Goal: Use online tool/utility

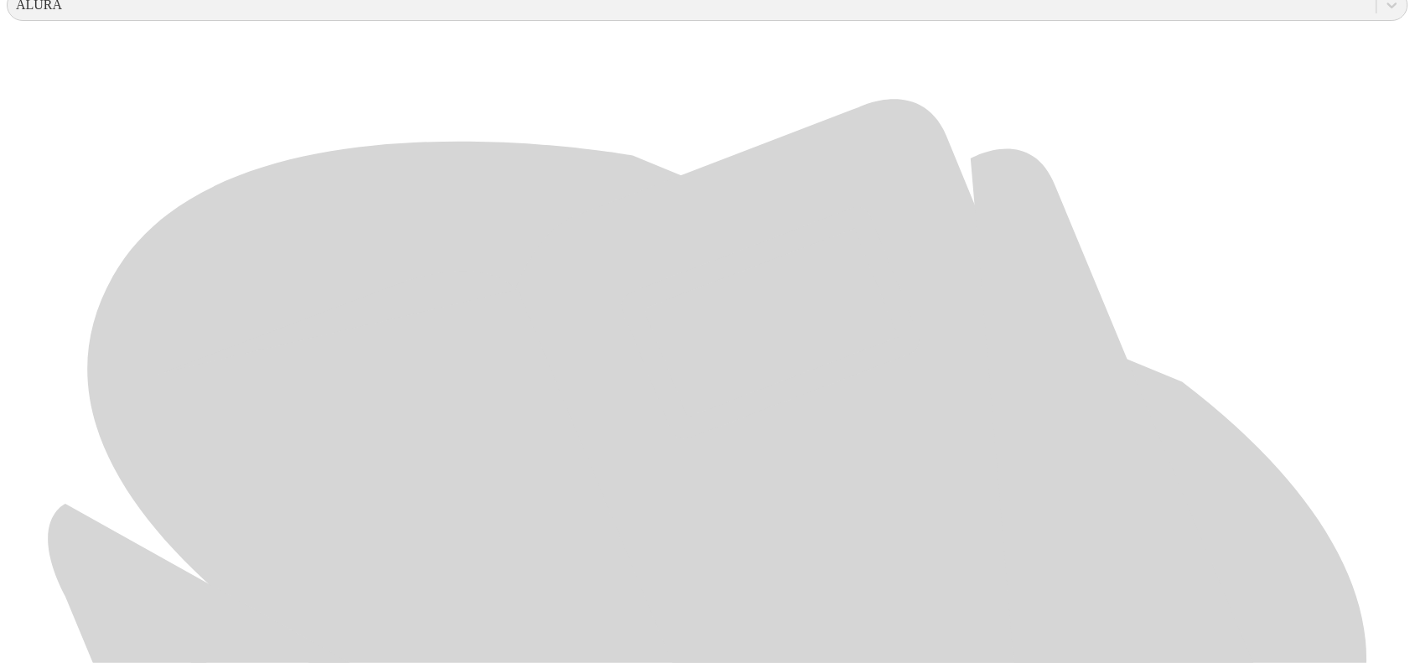
scroll to position [752, 0]
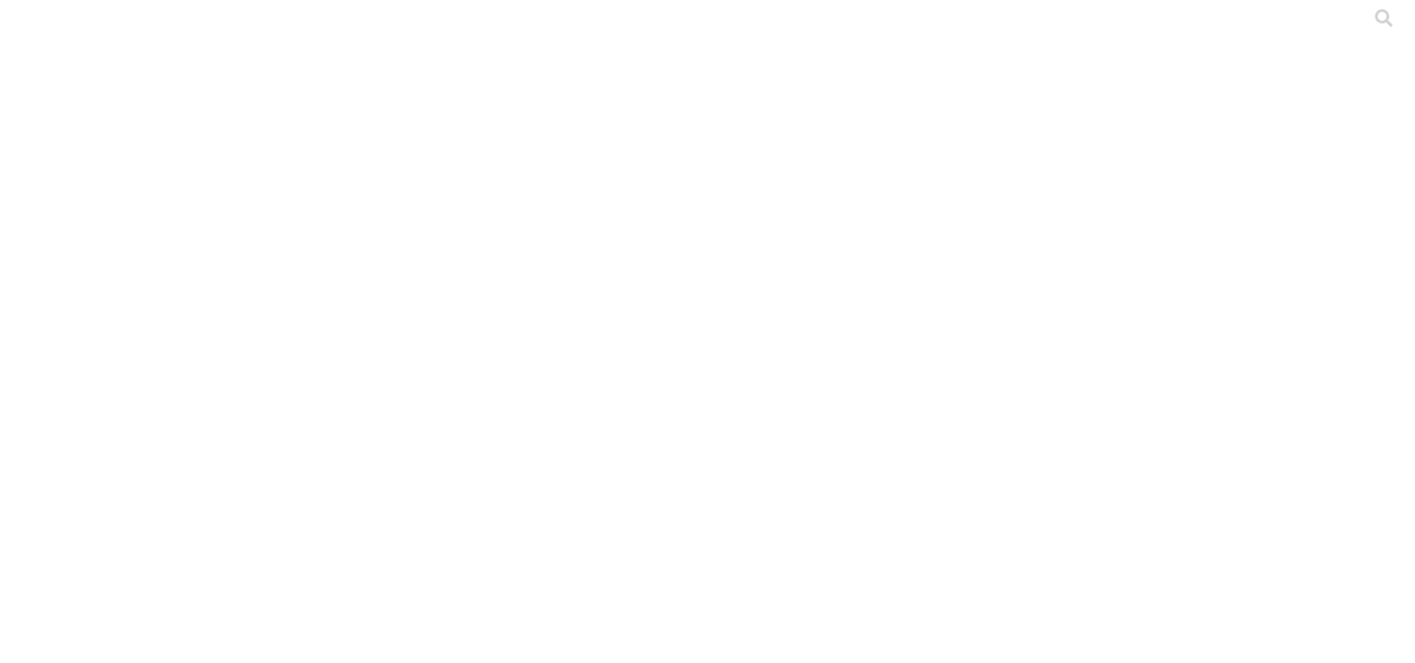
scroll to position [0, 0]
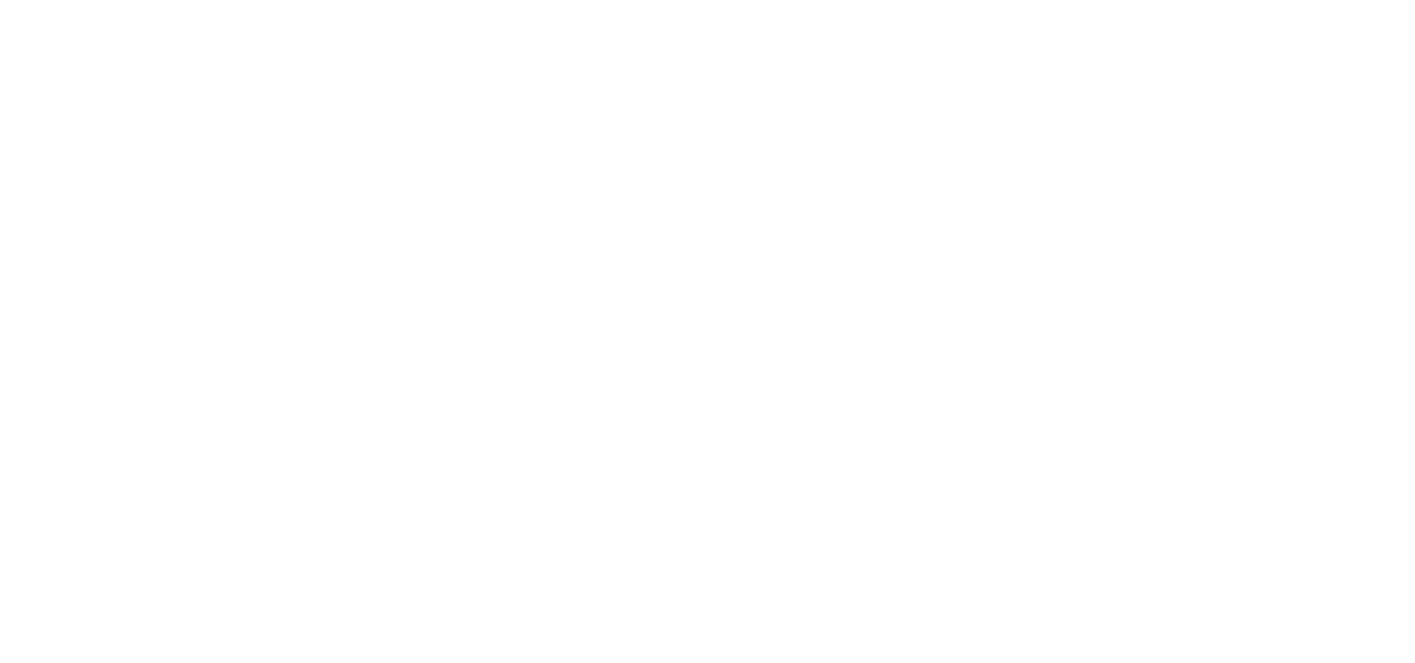
scroll to position [1, 0]
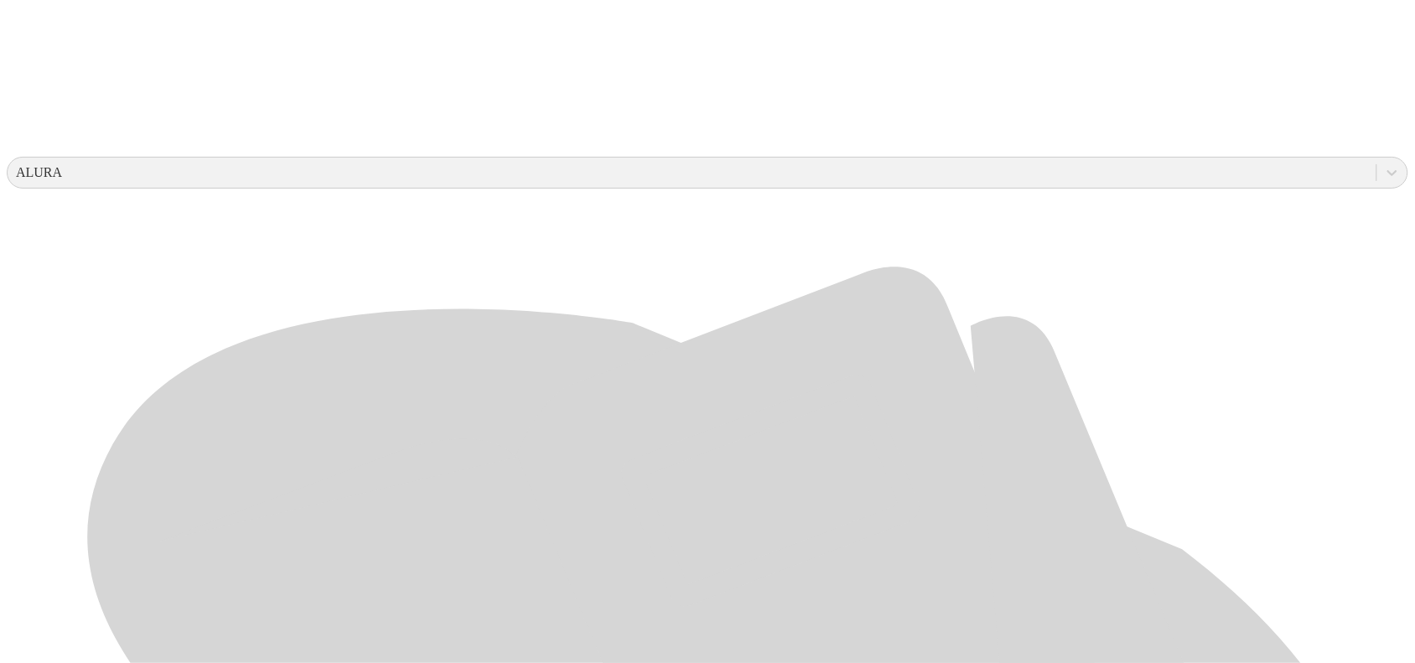
scroll to position [752, 0]
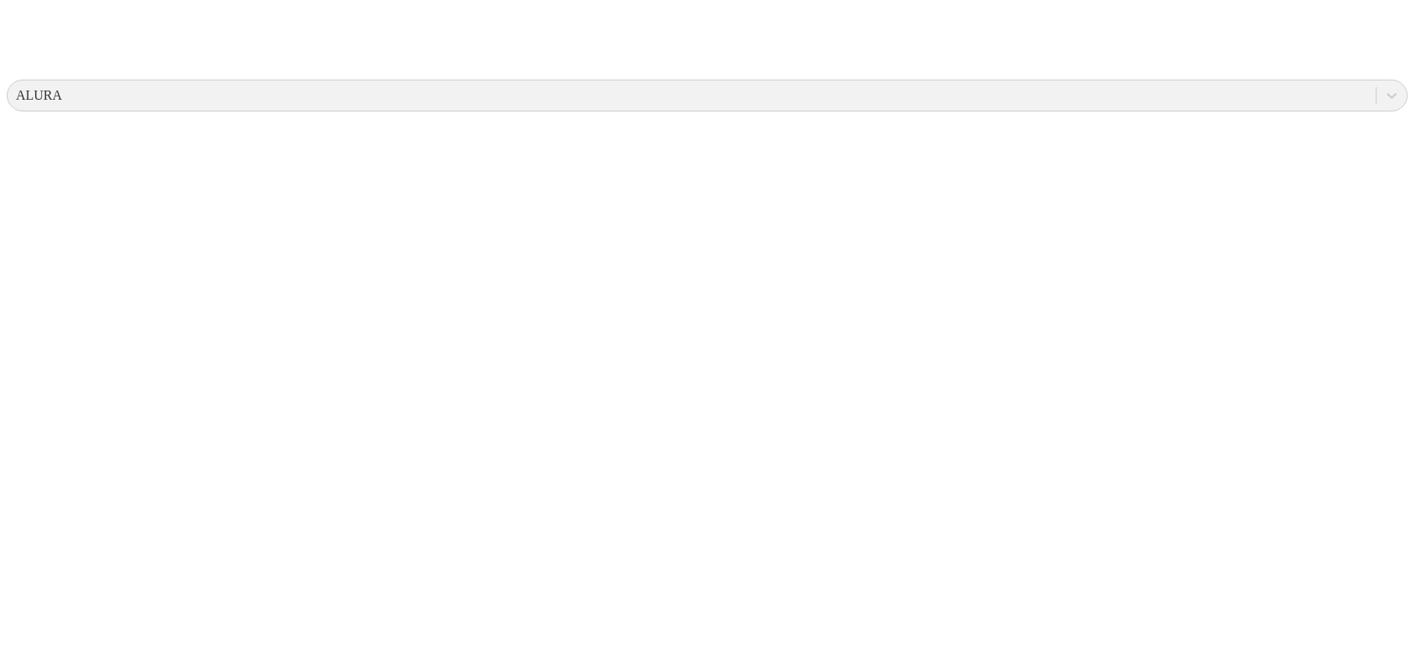
scroll to position [0, 0]
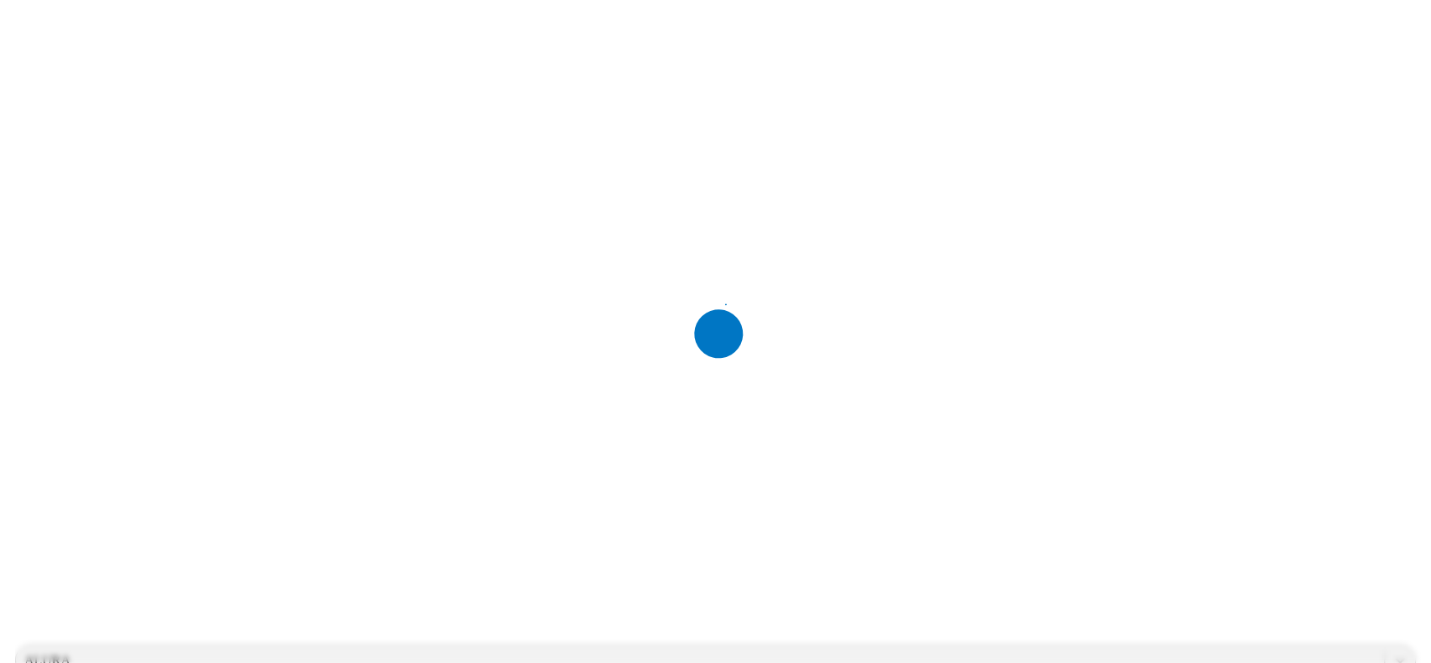
scroll to position [0, 0]
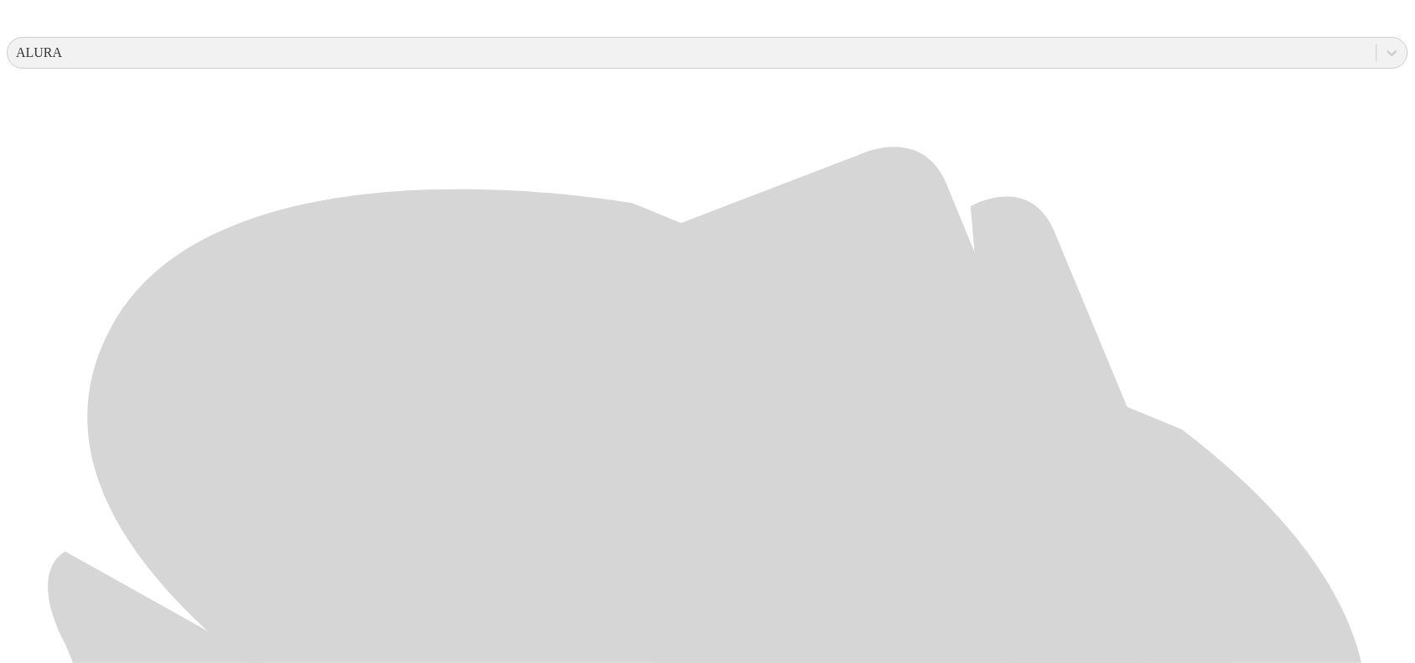
scroll to position [733, 0]
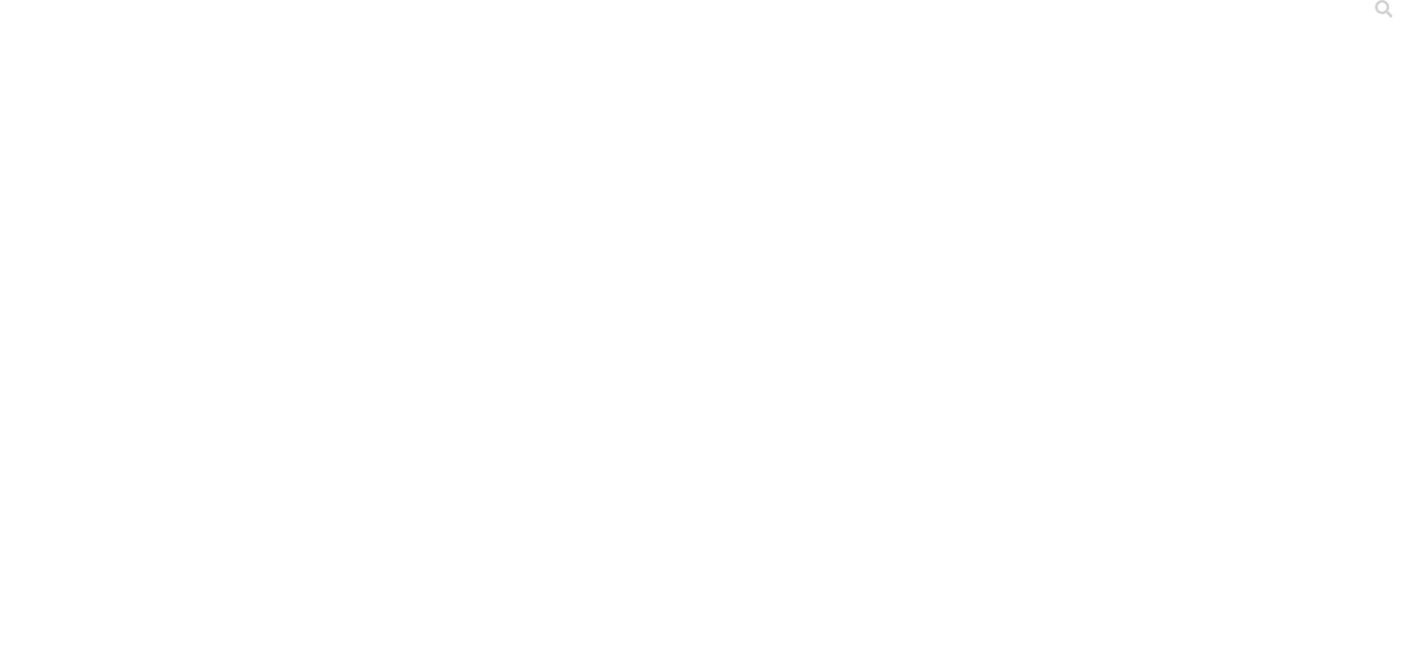
scroll to position [0, 0]
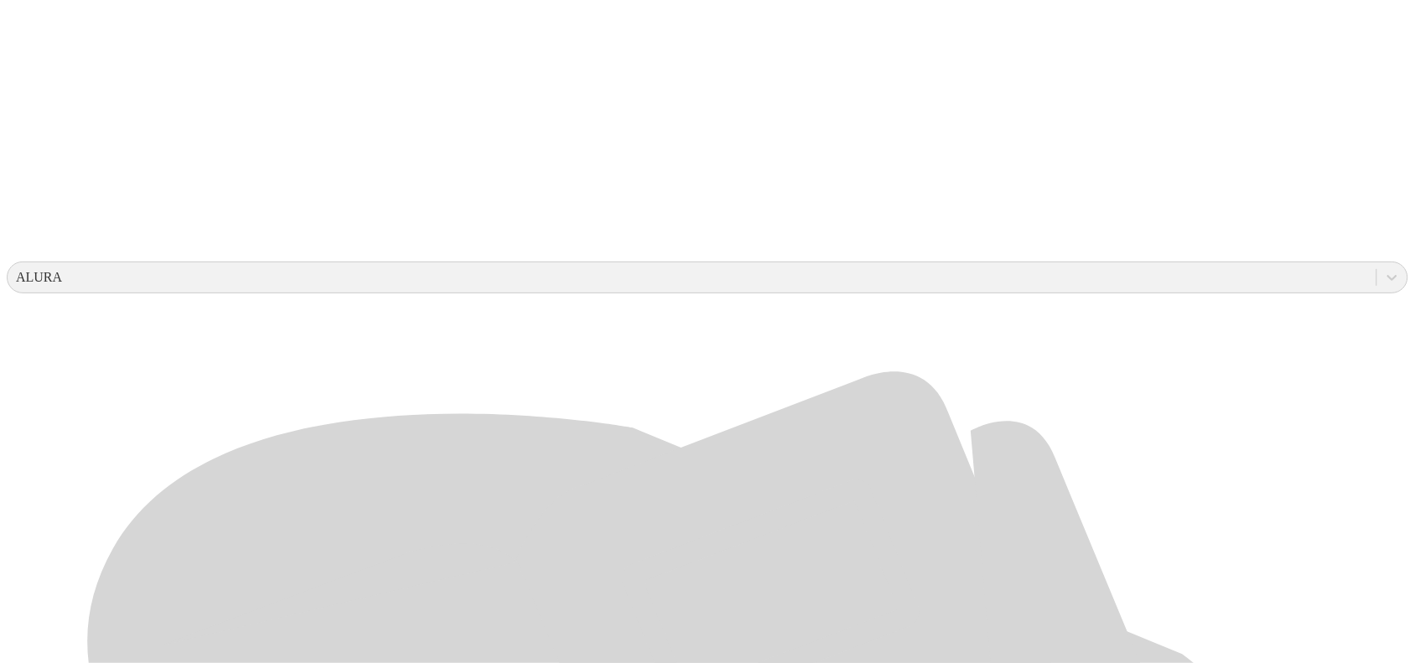
scroll to position [524, 0]
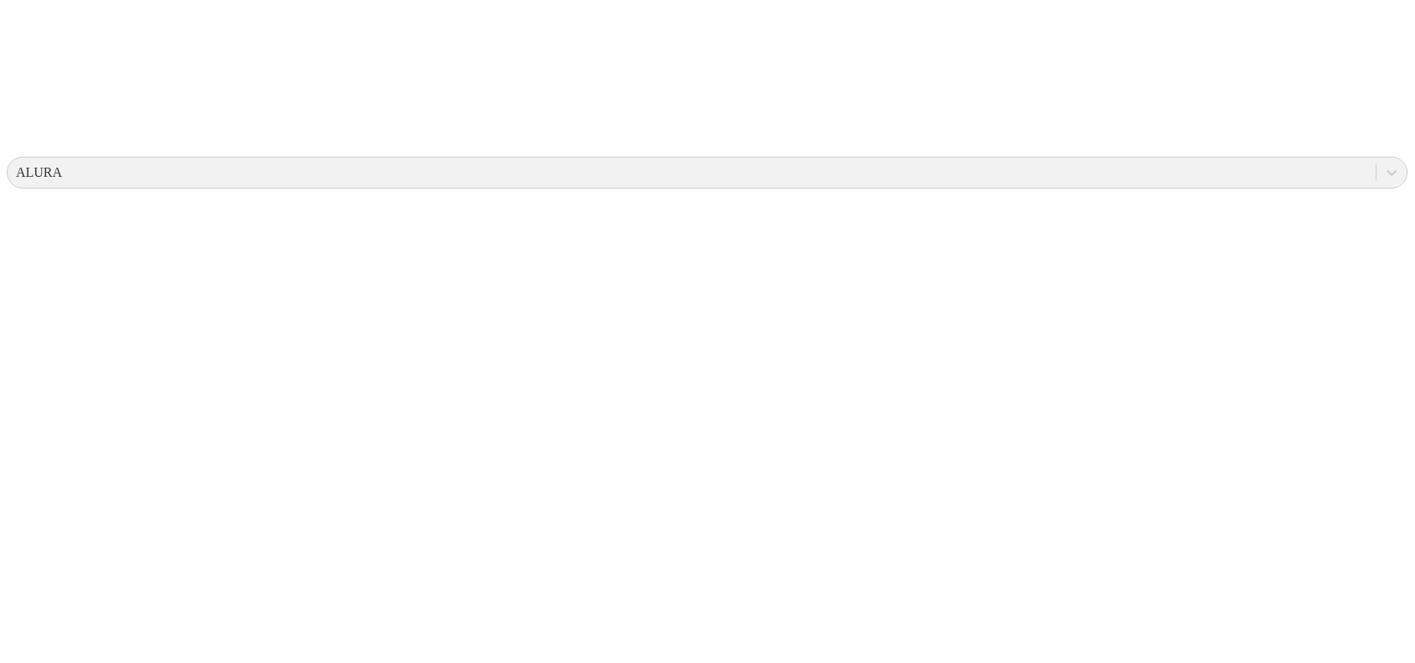
scroll to position [0, 0]
